Goal: Information Seeking & Learning: Check status

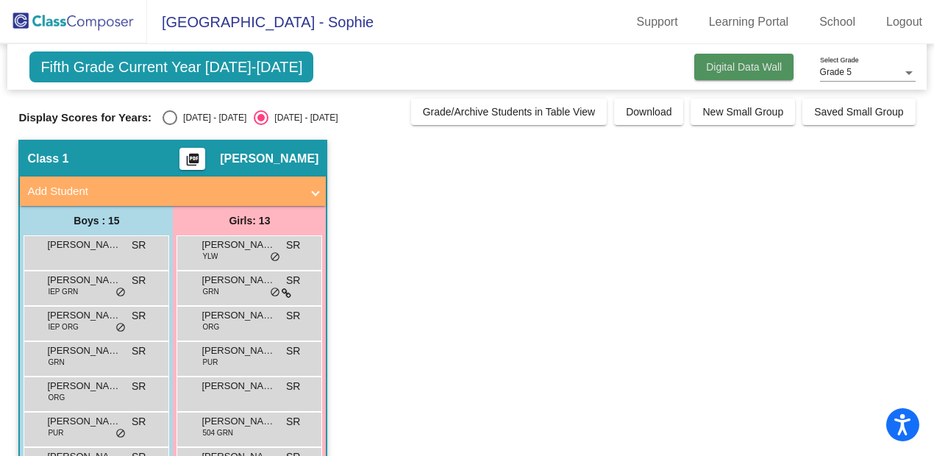
click at [755, 59] on button "Digital Data Wall" at bounding box center [743, 67] width 99 height 26
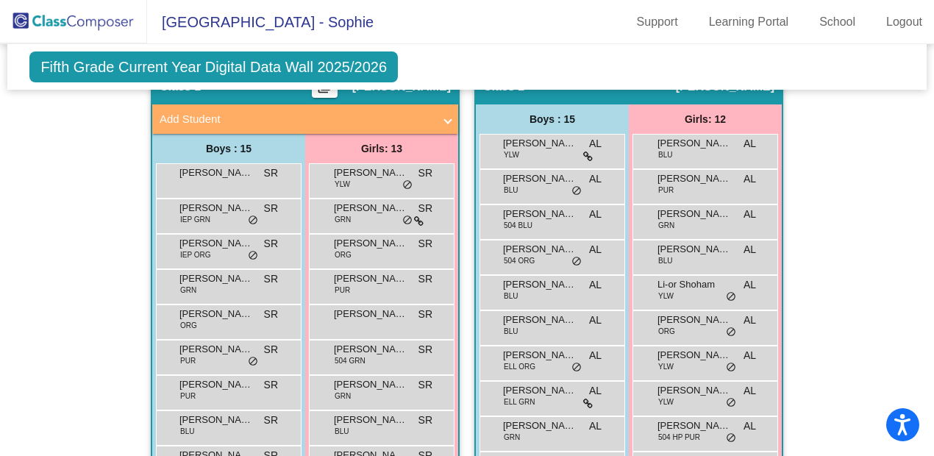
scroll to position [313, 0]
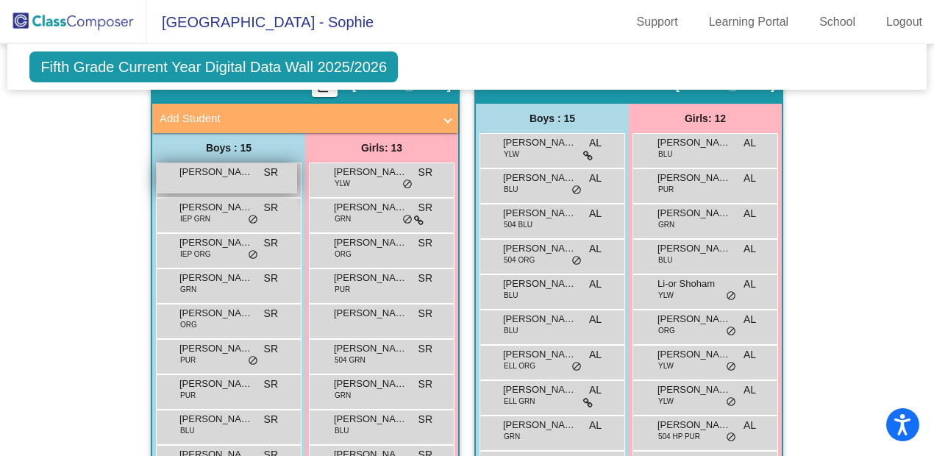
click at [222, 176] on div "[PERSON_NAME] [PERSON_NAME] lock do_not_disturb_alt" at bounding box center [227, 178] width 140 height 30
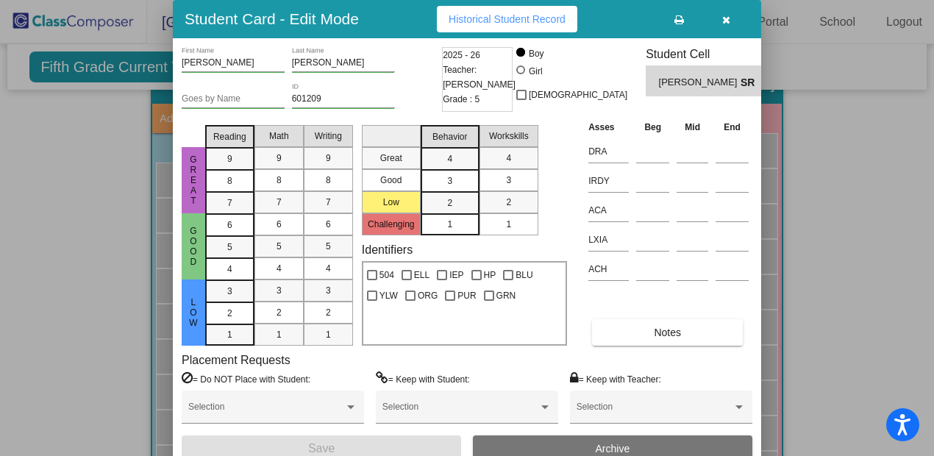
click at [551, 10] on button "Historical Student Record" at bounding box center [507, 19] width 140 height 26
click at [722, 13] on span "button" at bounding box center [726, 19] width 8 height 12
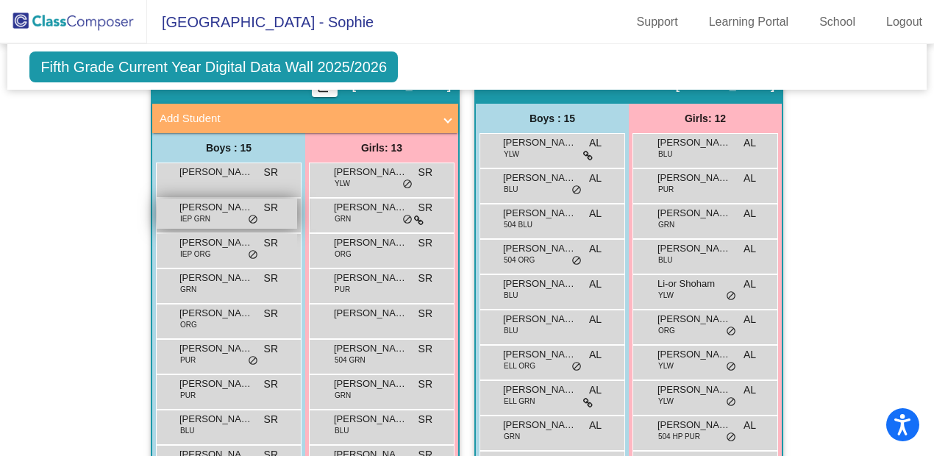
click at [221, 207] on span "[PERSON_NAME]" at bounding box center [216, 207] width 74 height 15
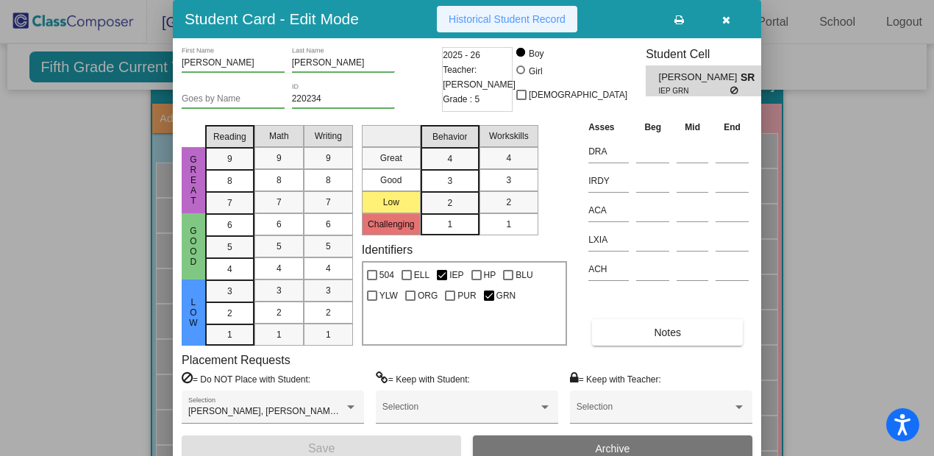
click at [491, 21] on span "Historical Student Record" at bounding box center [506, 19] width 117 height 12
click at [73, 233] on div at bounding box center [467, 228] width 934 height 456
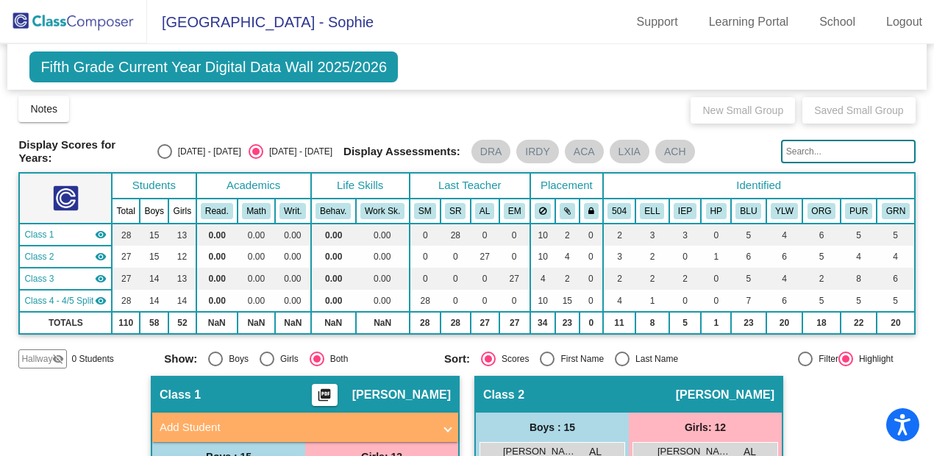
scroll to position [0, 0]
